Goal: Transaction & Acquisition: Purchase product/service

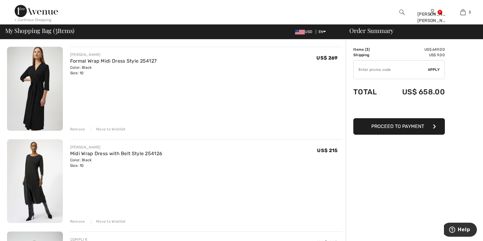
click at [42, 95] on img at bounding box center [35, 89] width 56 height 84
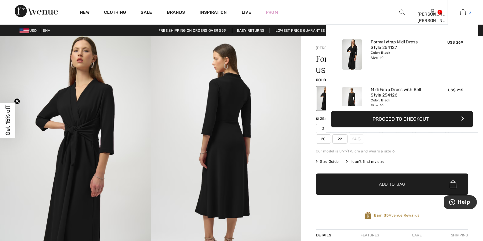
click at [460, 13] on link "3" at bounding box center [463, 12] width 30 height 7
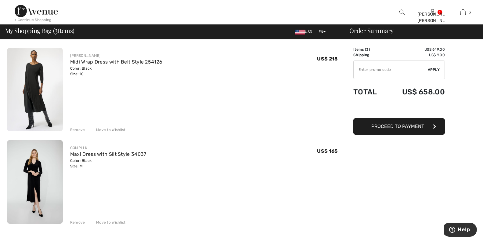
click at [34, 90] on img at bounding box center [35, 90] width 56 height 84
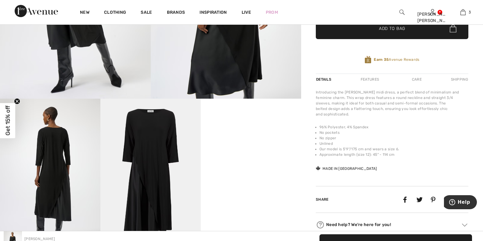
scroll to position [61, 0]
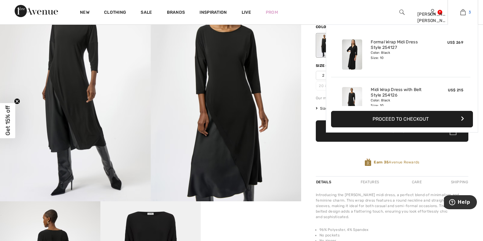
click at [464, 15] on img at bounding box center [463, 12] width 5 height 7
click at [464, 13] on img at bounding box center [463, 12] width 5 height 7
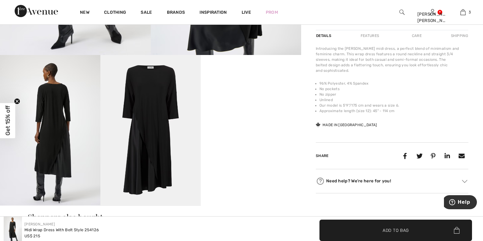
scroll to position [214, 0]
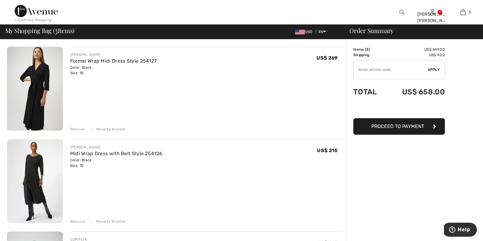
click at [27, 173] on img at bounding box center [35, 181] width 56 height 84
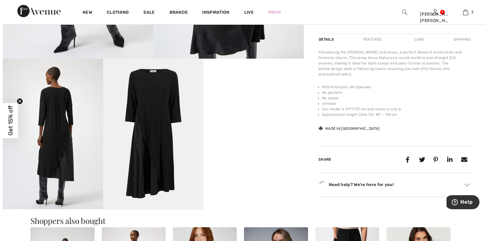
scroll to position [214, 0]
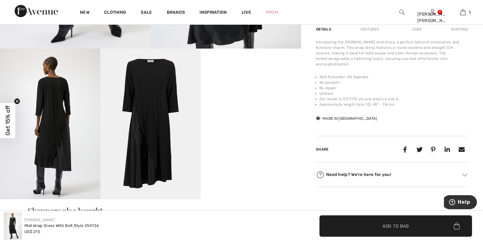
click at [144, 158] on img at bounding box center [150, 124] width 100 height 151
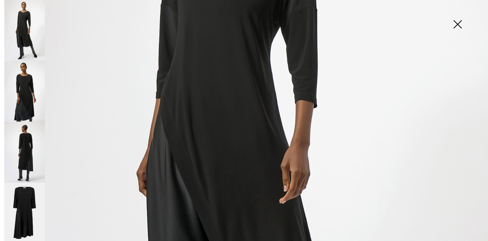
scroll to position [183, 0]
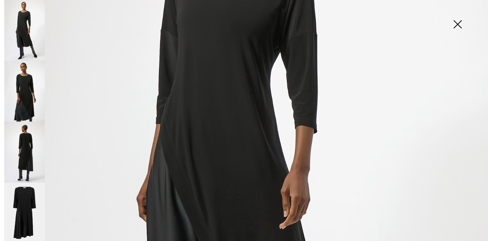
click at [169, 194] on img at bounding box center [244, 183] width 488 height 732
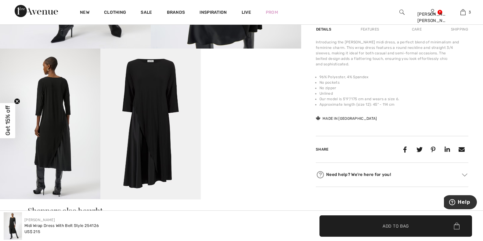
click at [139, 149] on img at bounding box center [150, 124] width 100 height 151
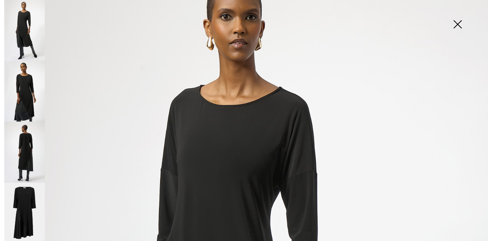
scroll to position [31, 0]
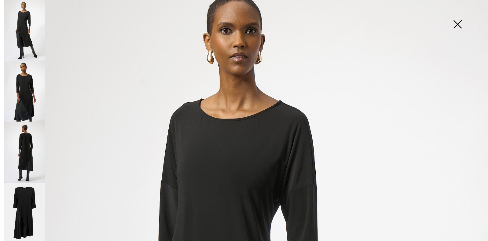
click at [23, 88] on img at bounding box center [24, 91] width 41 height 61
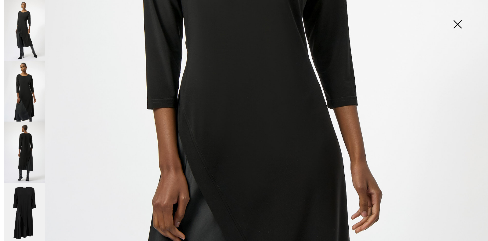
scroll to position [270, 0]
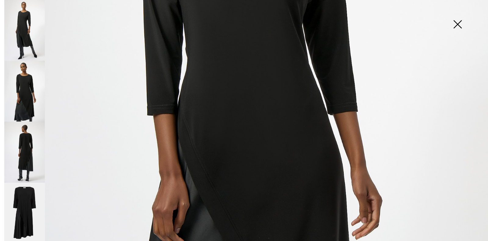
click at [27, 147] on img at bounding box center [24, 152] width 41 height 61
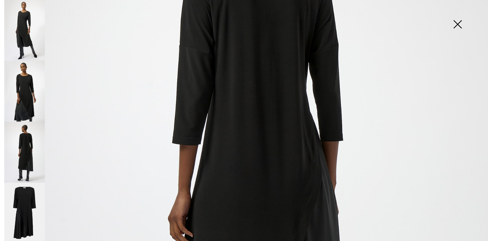
scroll to position [178, 0]
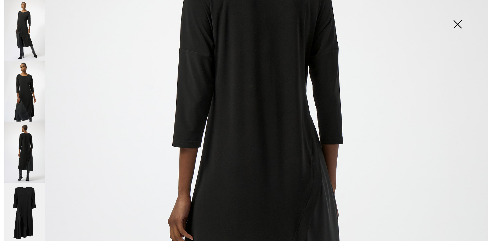
click at [28, 207] on img at bounding box center [24, 213] width 41 height 61
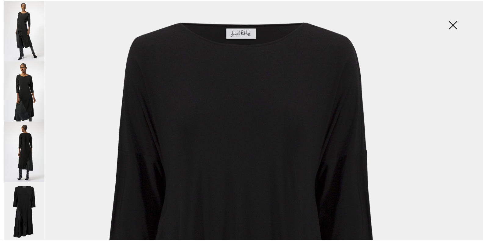
scroll to position [0, 0]
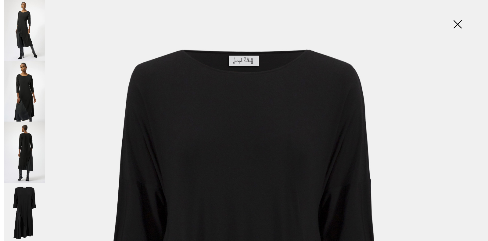
click at [458, 23] on img at bounding box center [458, 24] width 31 height 31
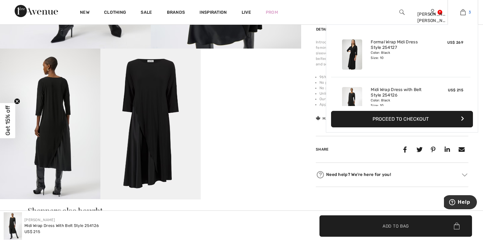
click at [463, 11] on img at bounding box center [463, 12] width 5 height 7
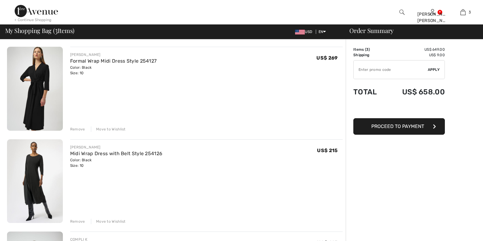
click at [42, 188] on img at bounding box center [35, 181] width 56 height 84
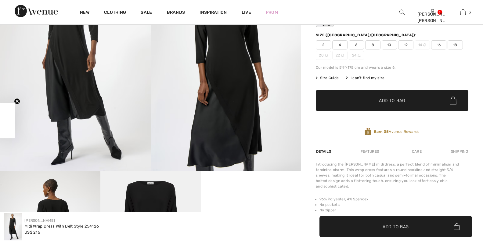
checkbox input "true"
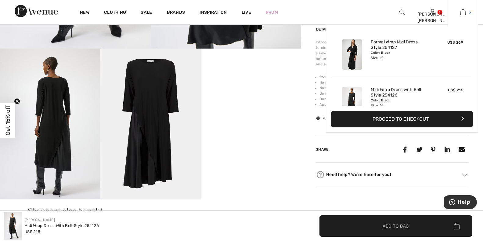
click at [468, 13] on link "3" at bounding box center [463, 12] width 30 height 7
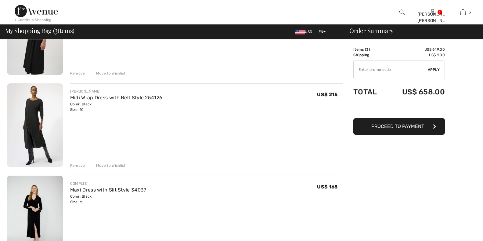
scroll to position [92, 0]
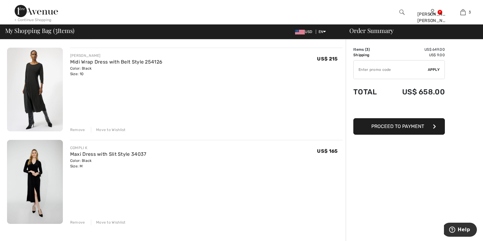
click at [28, 175] on img at bounding box center [35, 182] width 56 height 84
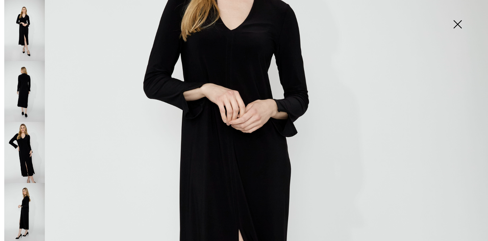
scroll to position [153, 0]
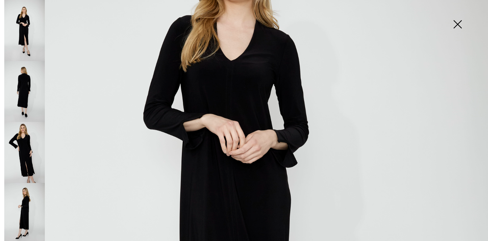
click at [23, 163] on img at bounding box center [24, 152] width 41 height 61
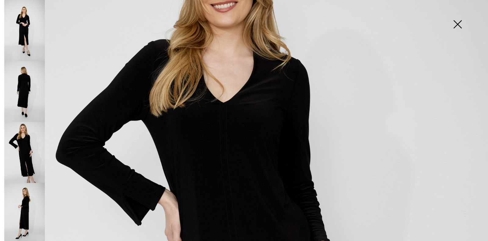
scroll to position [87, 0]
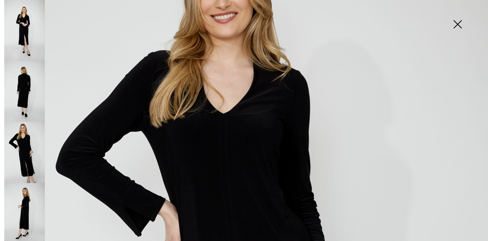
click at [22, 202] on img at bounding box center [24, 213] width 41 height 61
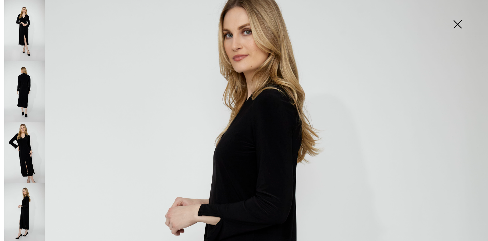
scroll to position [56, 0]
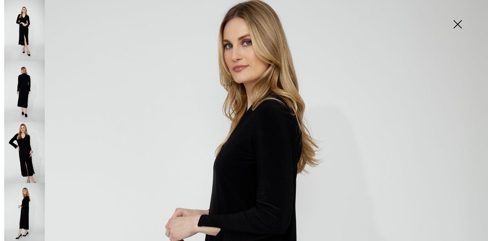
click at [22, 34] on img at bounding box center [24, 30] width 41 height 61
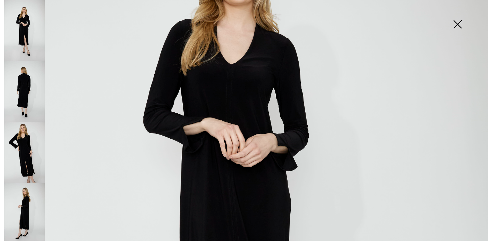
scroll to position [148, 0]
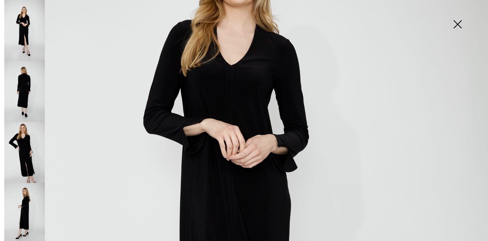
click at [31, 98] on img at bounding box center [24, 91] width 41 height 61
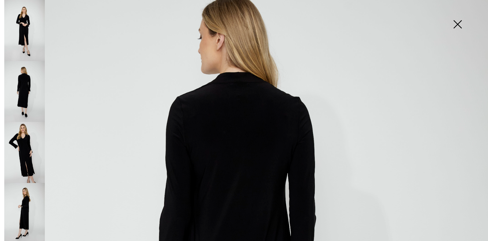
scroll to position [56, 0]
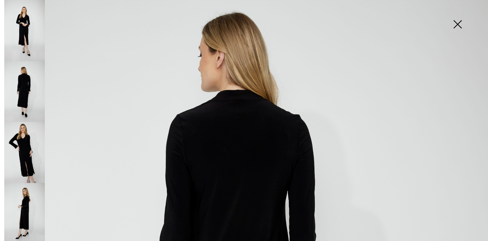
click at [25, 208] on img at bounding box center [24, 213] width 41 height 61
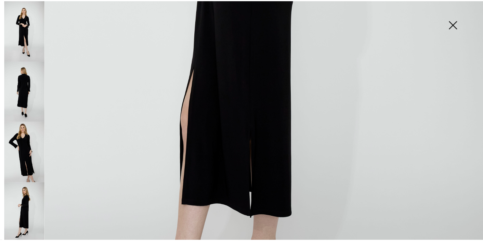
scroll to position [362, 0]
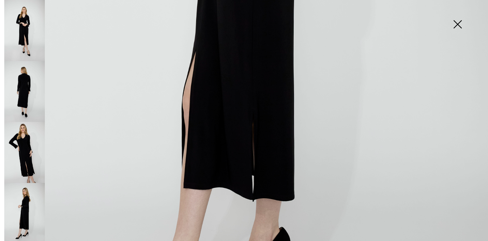
click at [459, 20] on img at bounding box center [458, 24] width 31 height 31
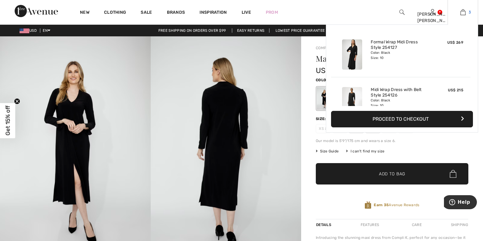
click at [463, 13] on img at bounding box center [463, 12] width 5 height 7
click at [463, 15] on img at bounding box center [463, 12] width 5 height 7
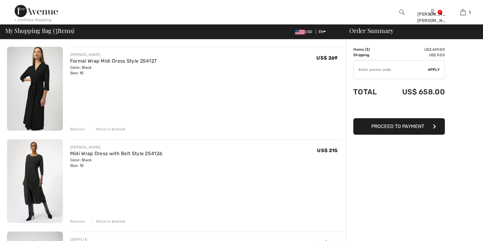
click at [42, 94] on img at bounding box center [35, 89] width 56 height 84
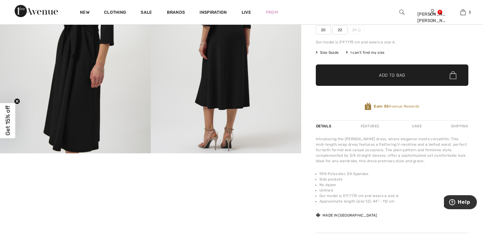
scroll to position [122, 0]
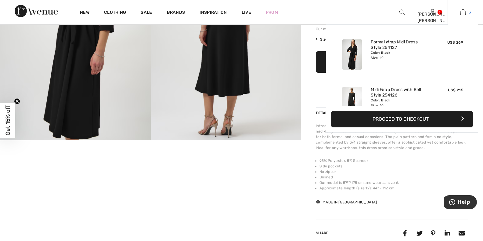
click at [461, 13] on img at bounding box center [463, 12] width 5 height 7
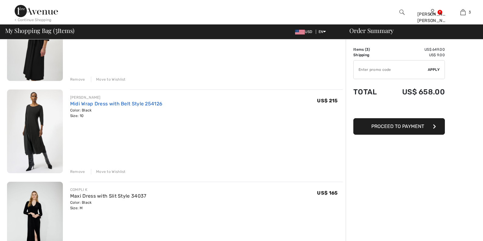
scroll to position [92, 0]
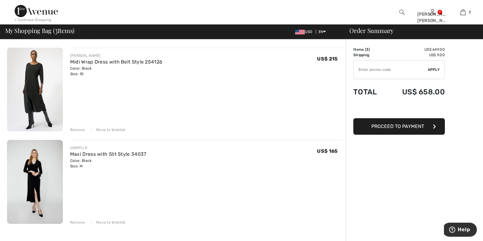
click at [34, 88] on img at bounding box center [35, 90] width 56 height 84
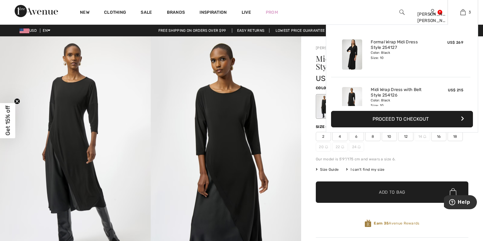
click at [408, 122] on button "Proceed to Checkout" at bounding box center [402, 119] width 142 height 16
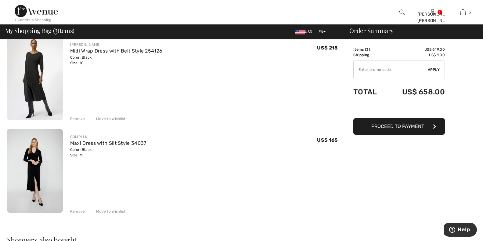
scroll to position [122, 0]
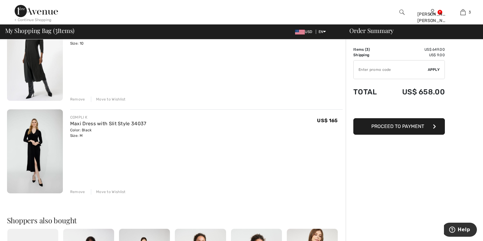
click at [30, 154] on img at bounding box center [35, 151] width 56 height 84
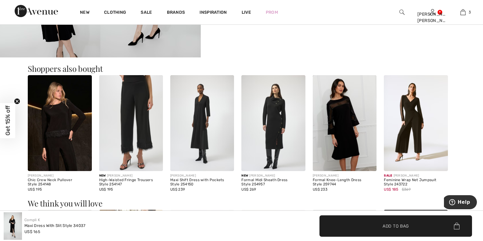
scroll to position [366, 0]
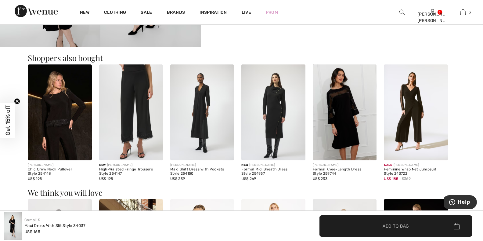
click at [200, 125] on img at bounding box center [202, 112] width 64 height 96
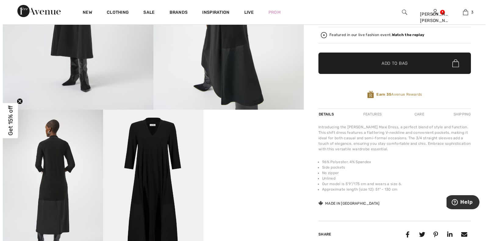
scroll to position [214, 0]
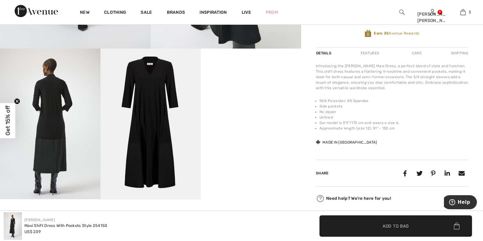
click at [144, 143] on img at bounding box center [150, 124] width 100 height 151
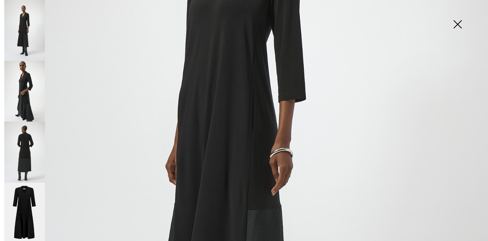
click at [26, 207] on img at bounding box center [24, 213] width 41 height 61
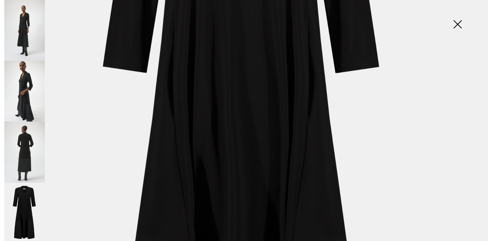
scroll to position [87, 0]
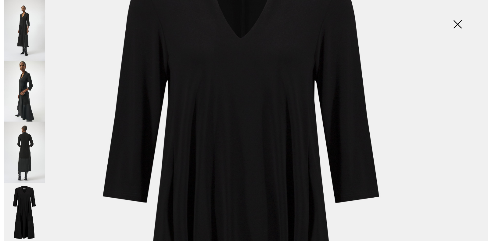
click at [31, 104] on img at bounding box center [24, 91] width 41 height 61
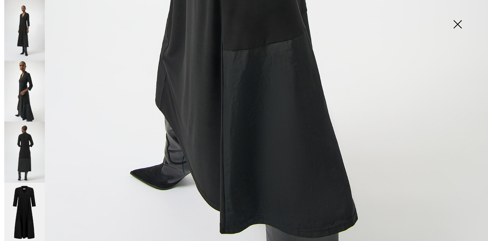
scroll to position [483, 0]
click at [28, 31] on img at bounding box center [24, 30] width 41 height 61
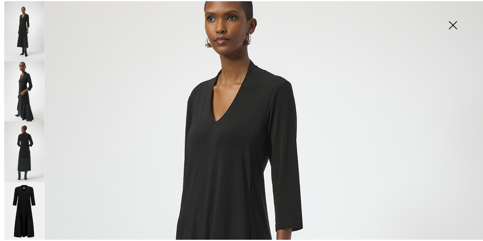
scroll to position [0, 0]
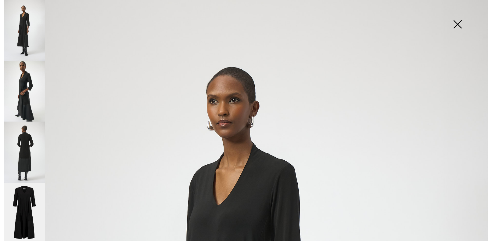
click at [456, 21] on img at bounding box center [458, 24] width 31 height 31
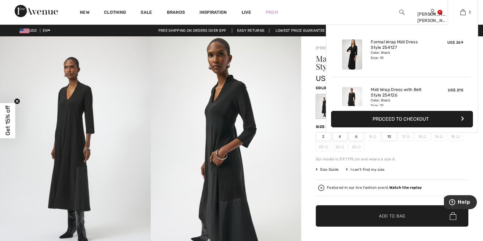
click at [464, 12] on img at bounding box center [463, 12] width 5 height 7
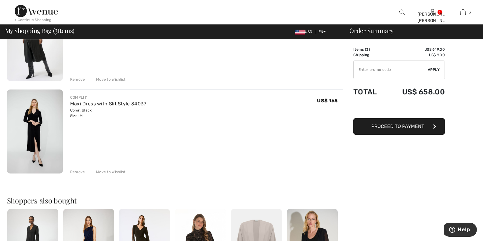
scroll to position [153, 0]
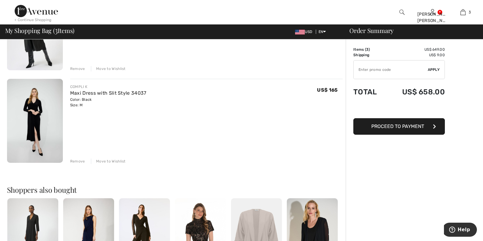
click at [43, 135] on img at bounding box center [35, 121] width 56 height 84
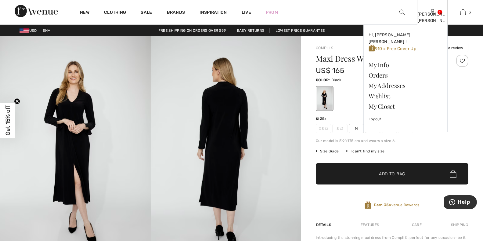
click at [438, 16] on div "[PERSON_NAME] [PERSON_NAME]" at bounding box center [433, 17] width 30 height 13
click at [429, 16] on div "[PERSON_NAME] [PERSON_NAME]" at bounding box center [433, 17] width 30 height 13
click at [435, 10] on link at bounding box center [432, 12] width 5 height 6
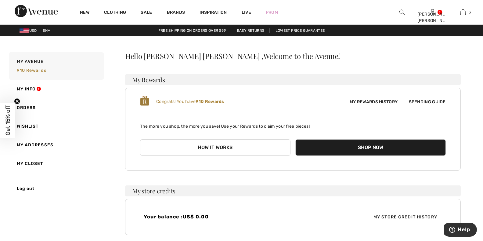
click at [425, 102] on span "Spending Guide" at bounding box center [425, 101] width 42 height 5
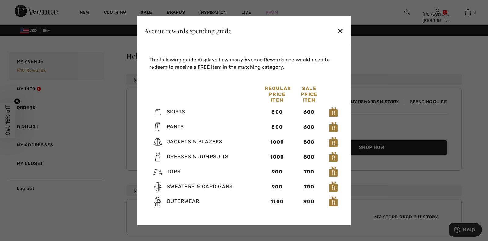
click at [338, 32] on div "✕" at bounding box center [340, 30] width 6 height 13
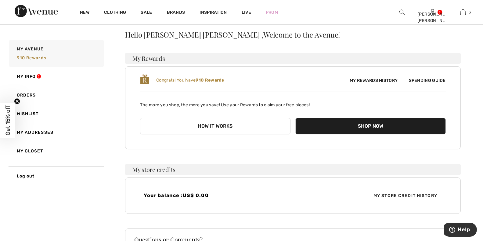
scroll to position [31, 0]
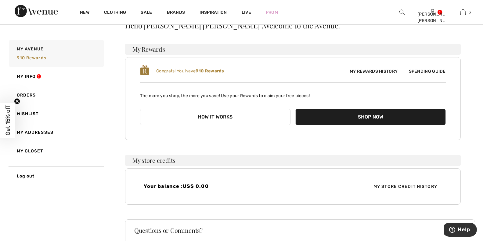
click at [380, 119] on button "Shop Now" at bounding box center [371, 117] width 151 height 16
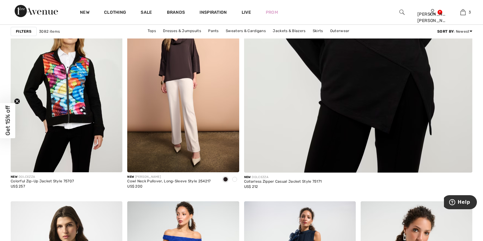
scroll to position [153, 0]
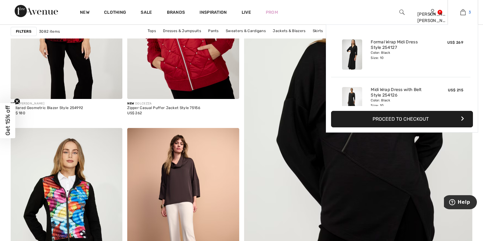
click at [461, 12] on img at bounding box center [463, 12] width 5 height 7
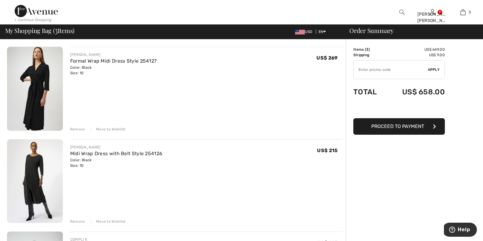
click at [407, 129] on button "Proceed to Payment" at bounding box center [400, 126] width 92 height 16
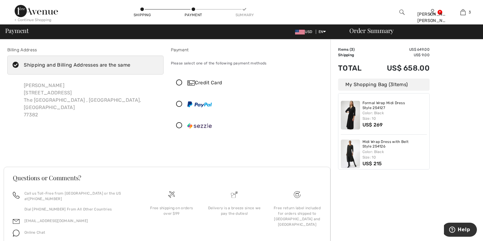
click at [178, 125] on icon at bounding box center [179, 125] width 16 height 6
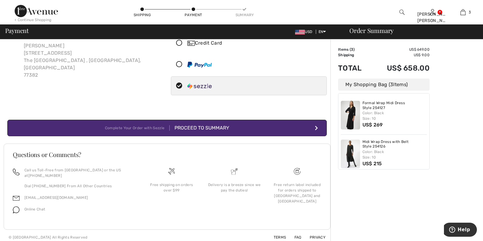
scroll to position [44, 0]
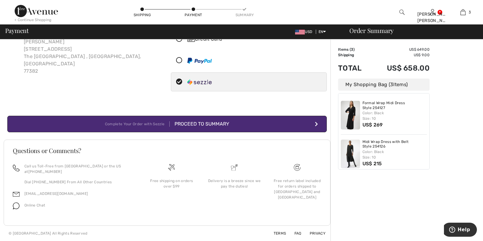
click at [319, 125] on button "Complete Your Order with Sezzle Proceed to Summary" at bounding box center [167, 124] width 320 height 16
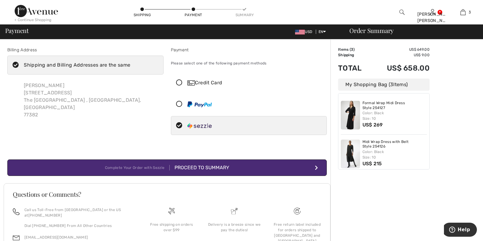
click at [180, 105] on icon at bounding box center [179, 104] width 16 height 6
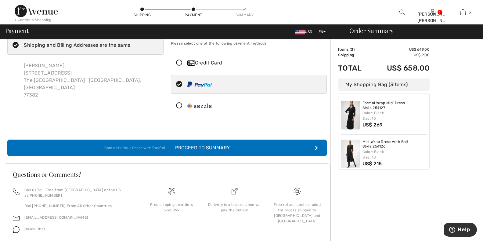
scroll to position [31, 0]
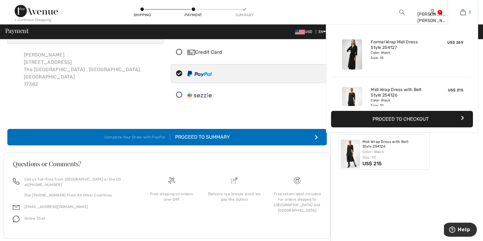
click at [464, 12] on img at bounding box center [463, 12] width 5 height 7
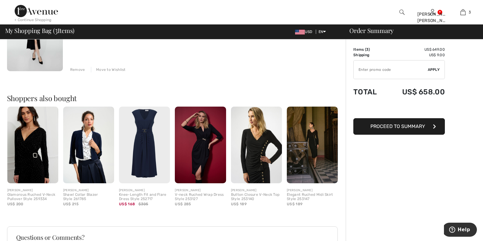
scroll to position [92, 0]
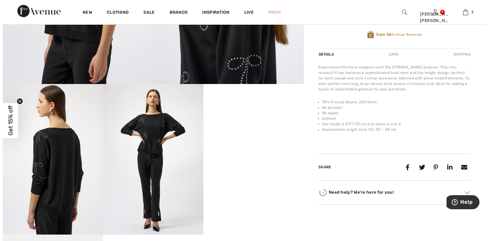
scroll to position [214, 0]
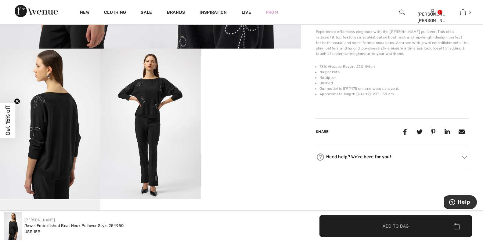
click at [154, 142] on img at bounding box center [150, 124] width 100 height 151
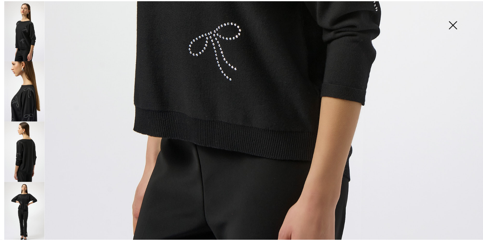
scroll to position [483, 0]
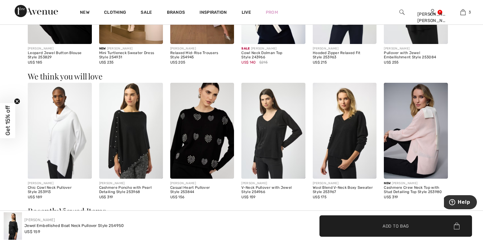
scroll to position [611, 0]
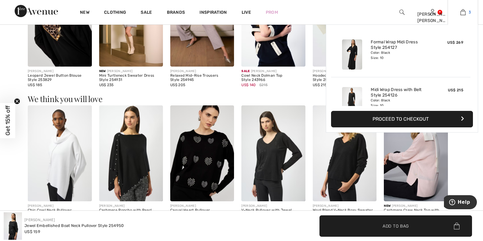
click at [460, 15] on link "3" at bounding box center [463, 12] width 30 height 7
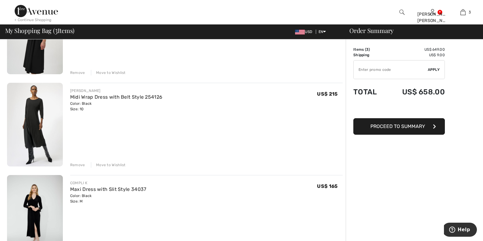
scroll to position [61, 0]
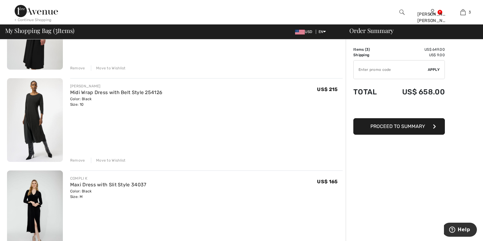
click at [34, 124] on img at bounding box center [35, 120] width 56 height 84
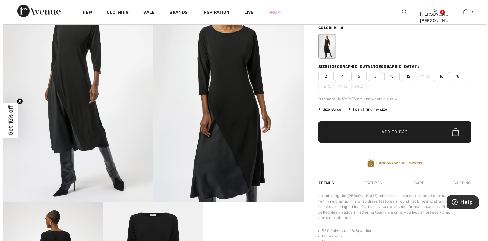
scroll to position [61, 0]
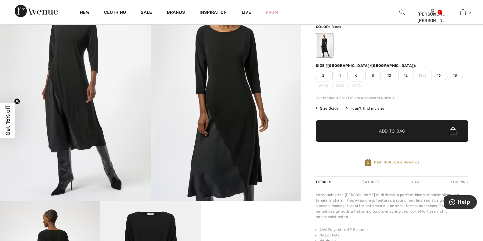
click at [220, 175] on img at bounding box center [226, 88] width 151 height 226
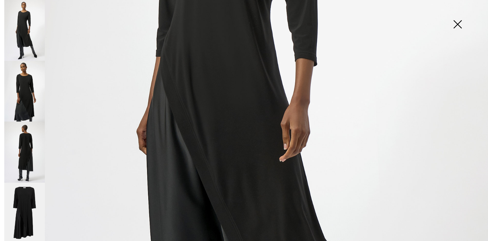
scroll to position [214, 0]
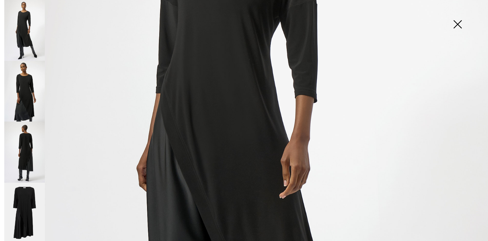
click at [28, 151] on img at bounding box center [24, 152] width 41 height 61
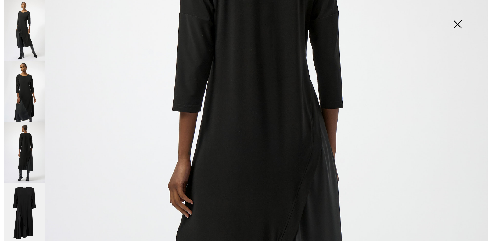
click at [29, 42] on img at bounding box center [24, 30] width 41 height 61
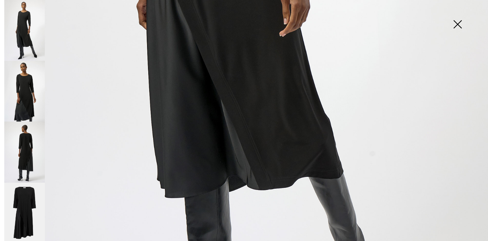
scroll to position [397, 0]
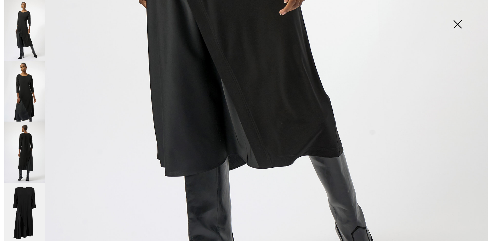
click at [22, 198] on img at bounding box center [24, 213] width 41 height 61
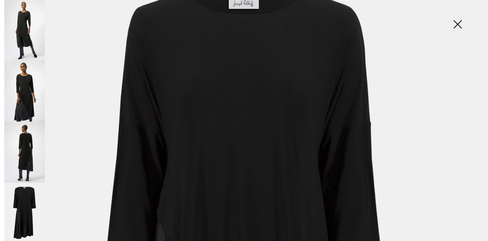
scroll to position [0, 0]
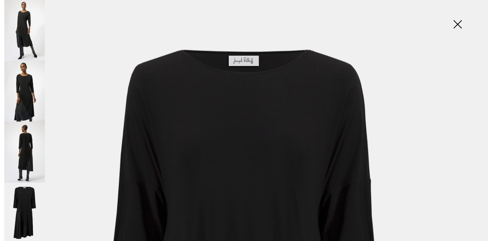
click at [27, 16] on img at bounding box center [24, 30] width 41 height 61
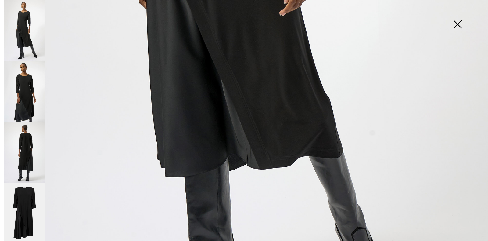
scroll to position [397, 0]
click at [28, 94] on img at bounding box center [24, 91] width 41 height 61
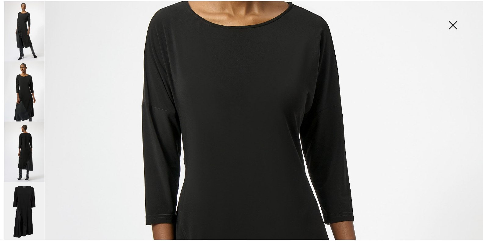
scroll to position [153, 0]
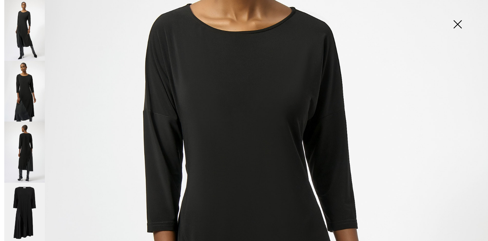
drag, startPoint x: 459, startPoint y: 24, endPoint x: 459, endPoint y: 17, distance: 7.4
click at [458, 24] on img at bounding box center [458, 24] width 31 height 31
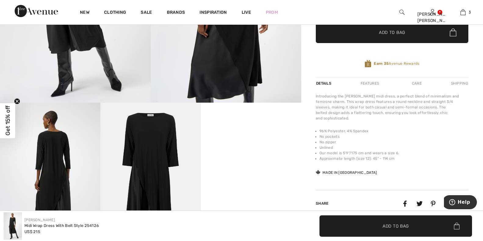
scroll to position [61, 0]
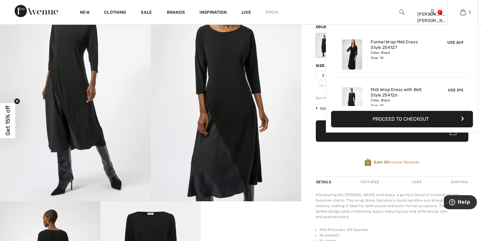
click at [463, 11] on img at bounding box center [463, 12] width 5 height 7
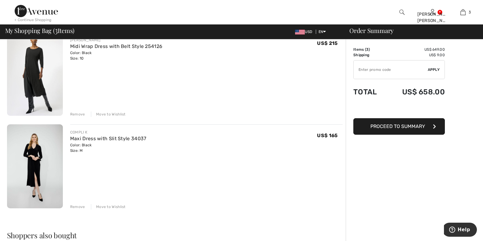
scroll to position [122, 0]
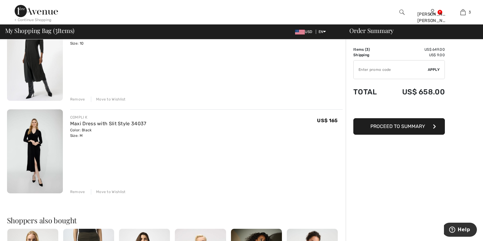
click at [35, 152] on img at bounding box center [35, 151] width 56 height 84
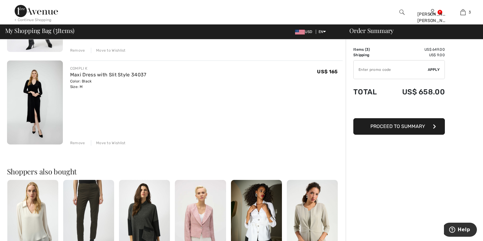
scroll to position [183, 0]
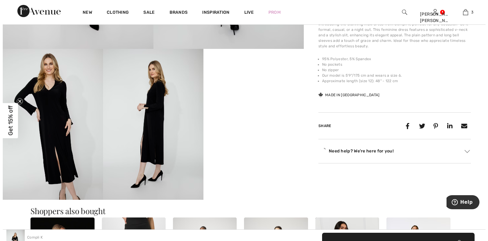
scroll to position [214, 0]
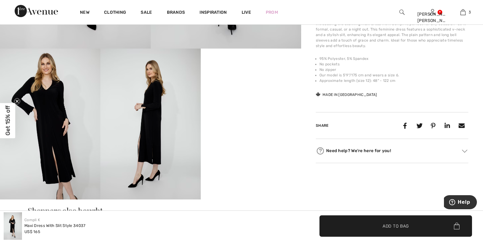
click at [60, 148] on img at bounding box center [50, 124] width 100 height 151
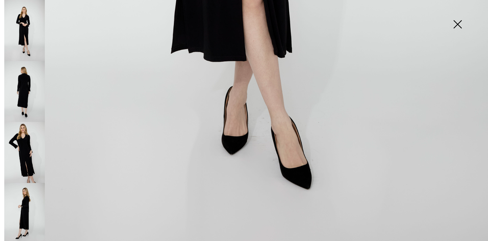
scroll to position [301, 0]
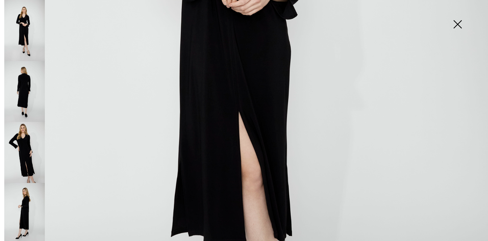
click at [23, 198] on img at bounding box center [24, 213] width 41 height 61
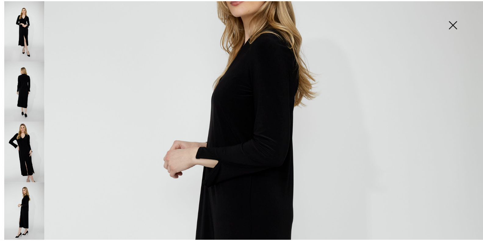
scroll to position [148, 0]
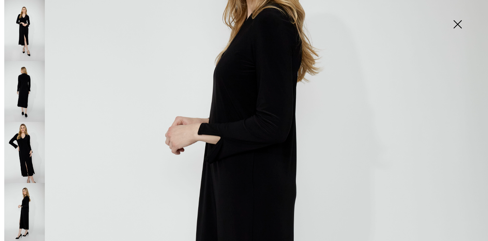
click at [458, 24] on img at bounding box center [458, 24] width 31 height 31
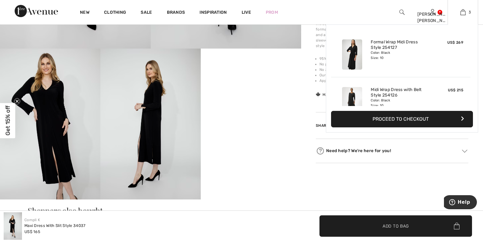
click at [416, 120] on button "Proceed to Checkout" at bounding box center [402, 119] width 142 height 16
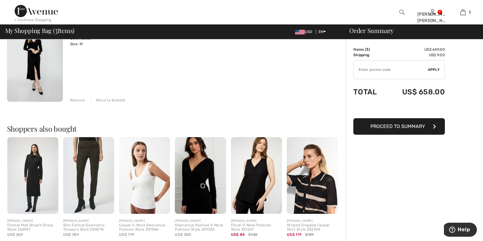
scroll to position [244, 0]
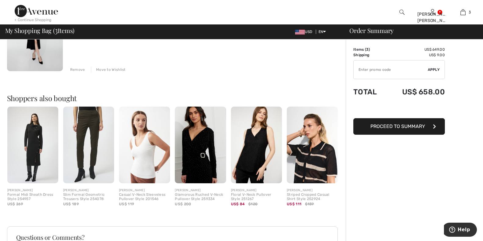
click at [393, 127] on span "Proceed to Summary" at bounding box center [398, 126] width 55 height 6
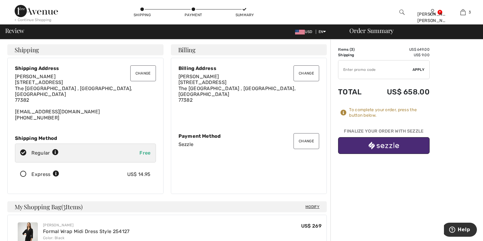
click at [148, 78] on button "Change" at bounding box center [143, 73] width 26 height 16
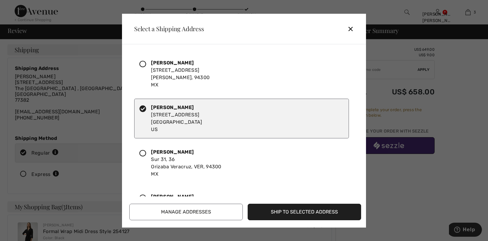
click at [144, 154] on icon at bounding box center [143, 153] width 7 height 7
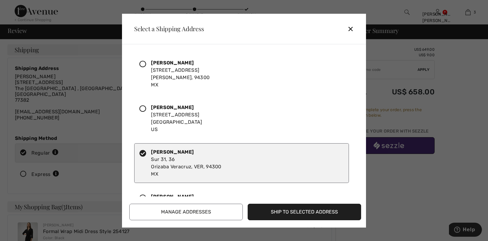
click at [301, 212] on button "Ship to Selected Address" at bounding box center [305, 212] width 114 height 16
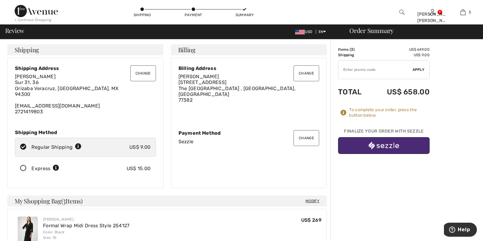
click at [22, 168] on icon at bounding box center [23, 168] width 16 height 6
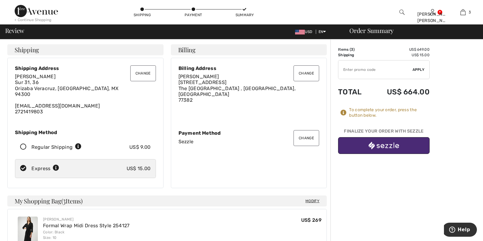
click at [382, 142] on img "button" at bounding box center [384, 146] width 31 height 8
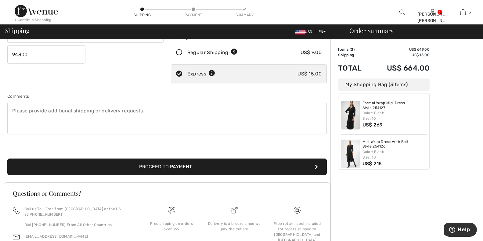
scroll to position [122, 0]
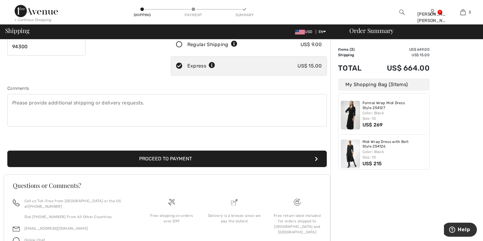
click at [180, 164] on button "Proceed to Payment" at bounding box center [167, 159] width 320 height 16
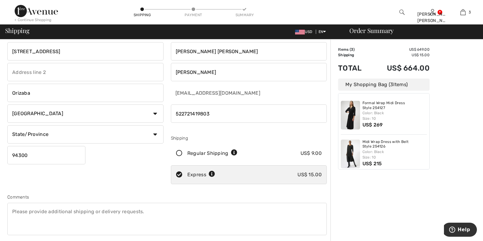
scroll to position [0, 0]
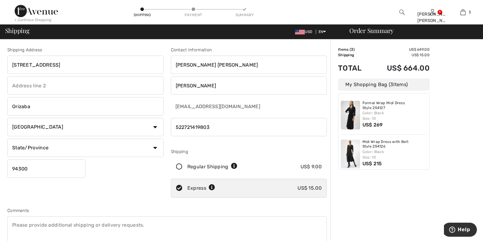
click at [56, 147] on select "State/Province [GEOGRAPHIC_DATA] [GEOGRAPHIC_DATA][US_STATE] [GEOGRAPHIC_DATA][…" at bounding box center [85, 148] width 156 height 18
select select "VER"
click at [7, 139] on select "State/Province Aguascalientes Baja California Norte Baja California Sur Campech…" at bounding box center [85, 148] width 156 height 18
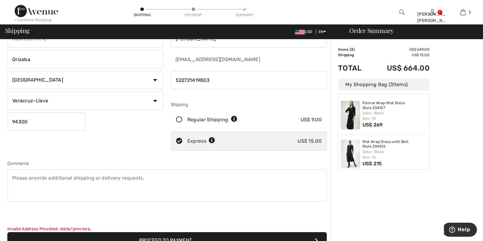
scroll to position [122, 0]
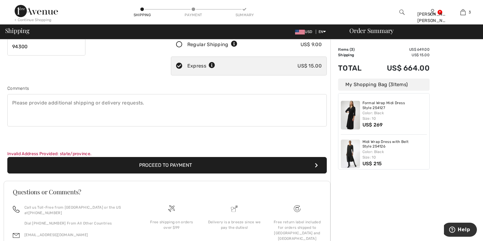
click at [189, 166] on button "Proceed to Payment" at bounding box center [167, 165] width 320 height 16
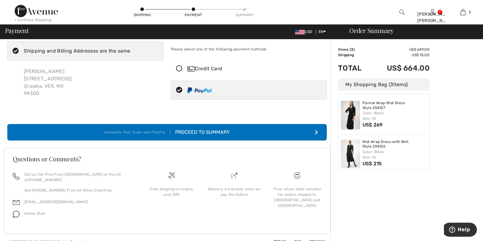
scroll to position [22, 0]
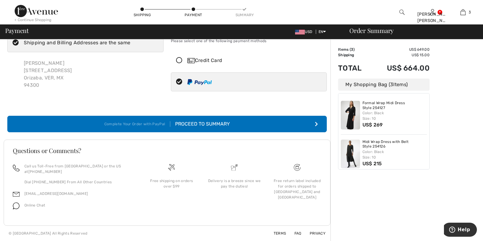
click at [216, 127] on div "Proceed to Summary" at bounding box center [200, 123] width 60 height 7
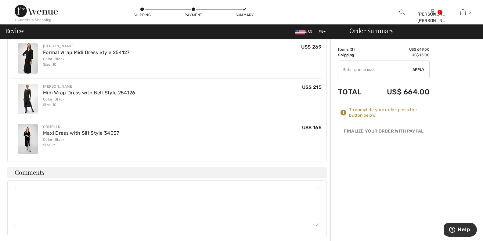
scroll to position [183, 0]
